Goal: Check status

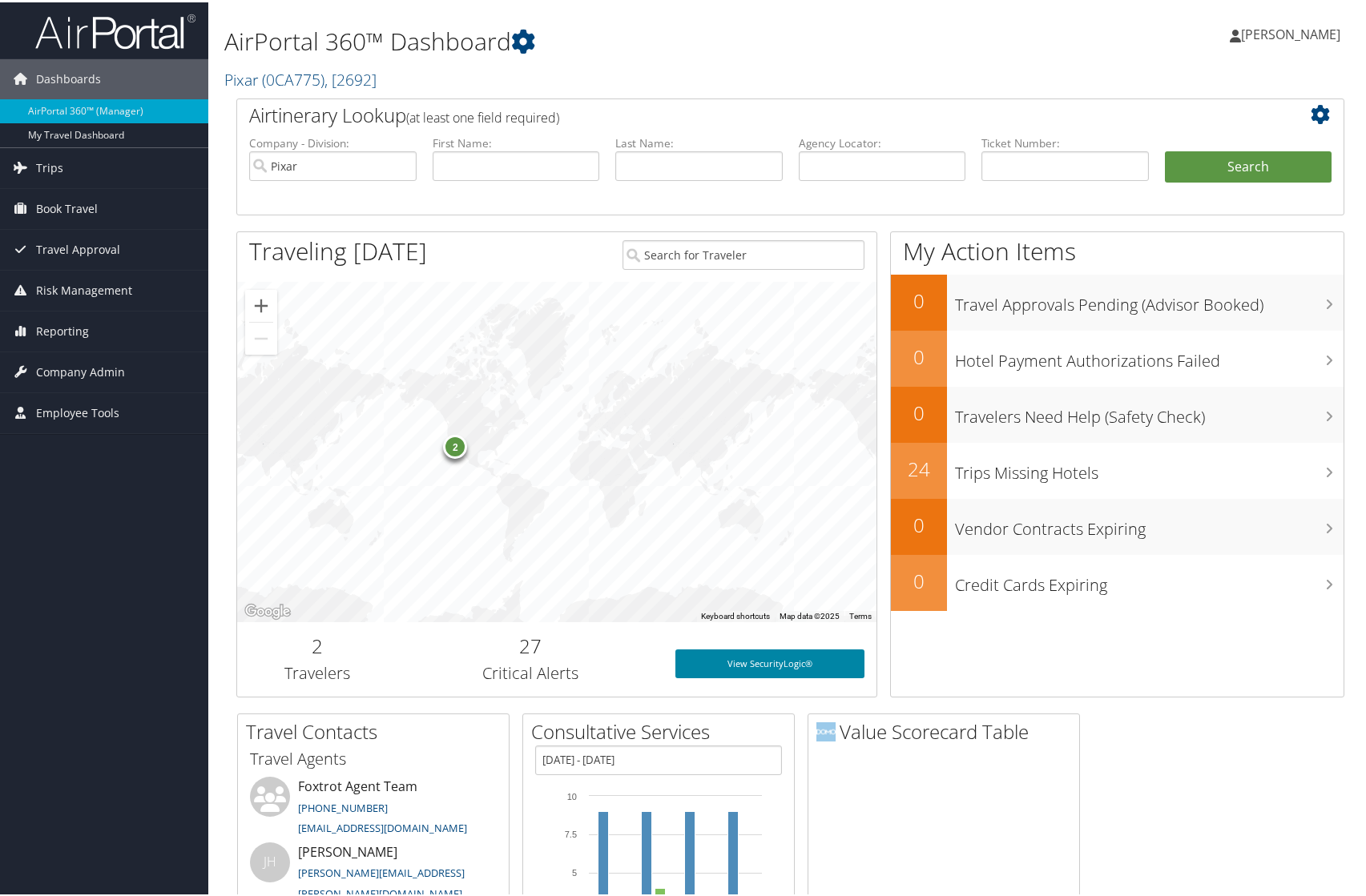
click at [722, 659] on link "View SecurityLogic®" at bounding box center [770, 662] width 189 height 29
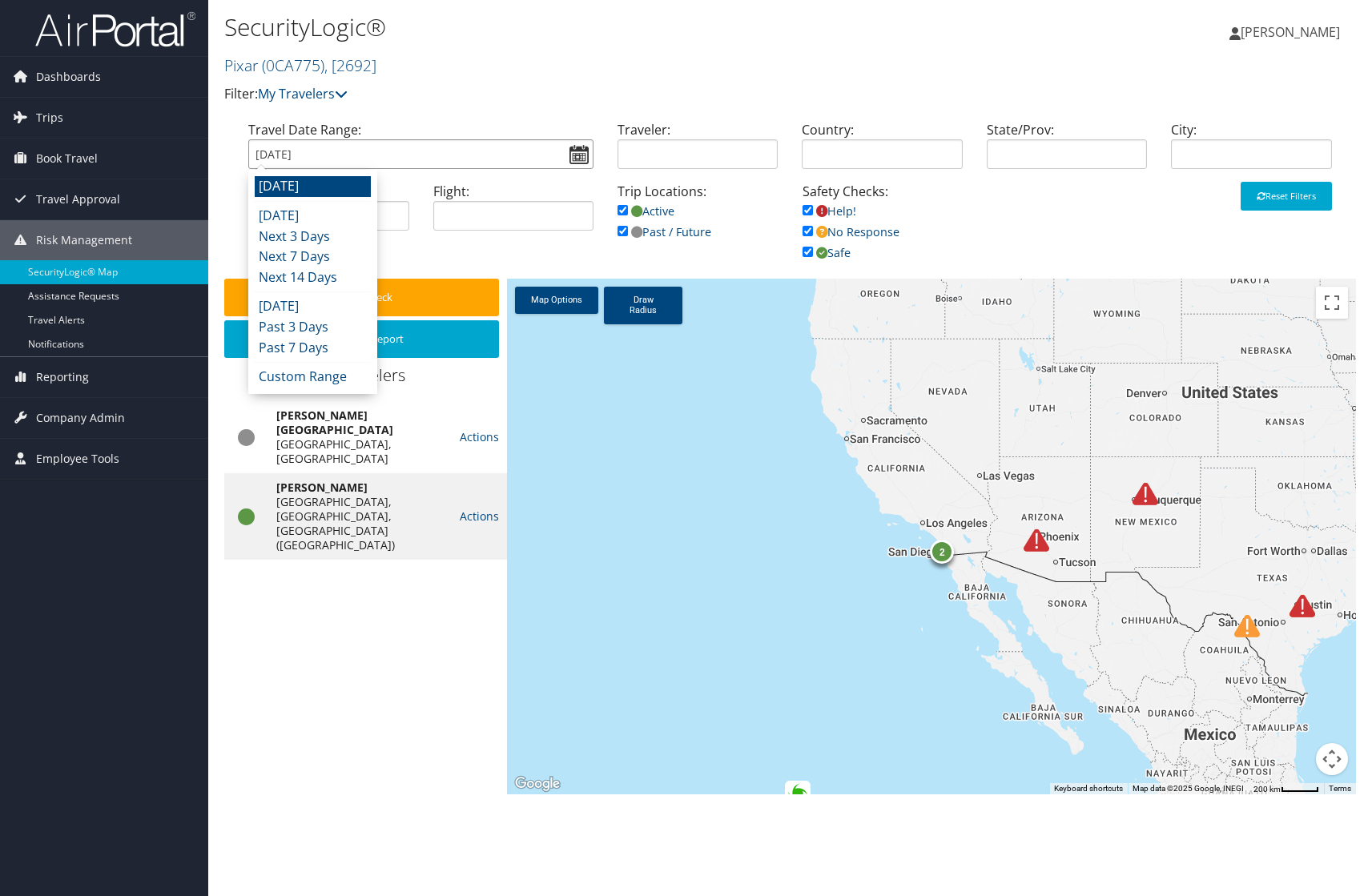
click at [577, 158] on input "[DATE]" at bounding box center [421, 154] width 345 height 30
click at [291, 318] on li "Past 3 Days" at bounding box center [312, 328] width 117 height 21
type input "09/26/2025 - 09/29/2025"
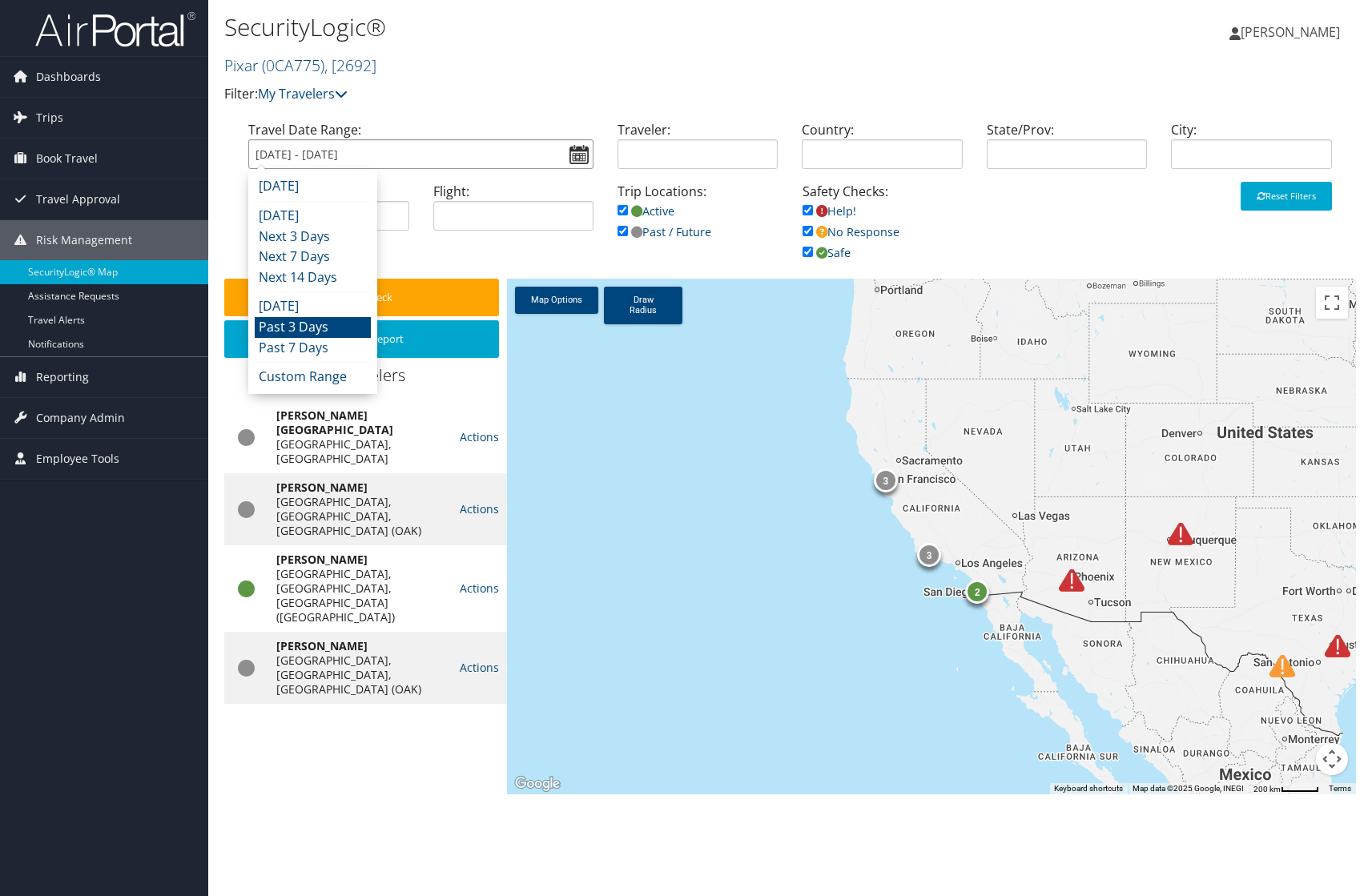
click at [577, 154] on input "09/26/2025 - 09/29/2025" at bounding box center [421, 154] width 345 height 30
click at [304, 237] on li "Next 3 Days" at bounding box center [312, 237] width 117 height 21
type input "09/29/2025 - 10/02/2025"
